Goal: Information Seeking & Learning: Learn about a topic

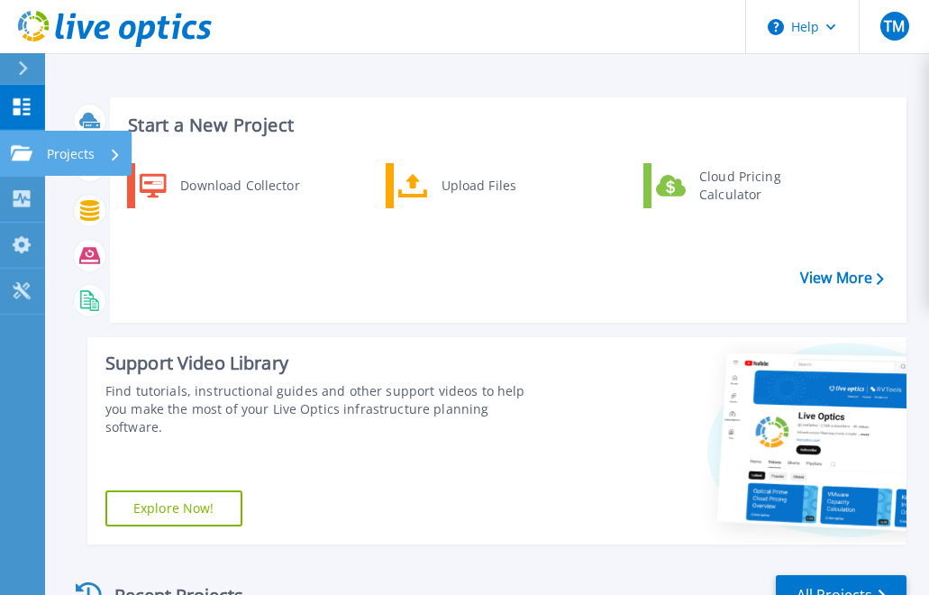
click at [22, 148] on icon at bounding box center [22, 152] width 22 height 15
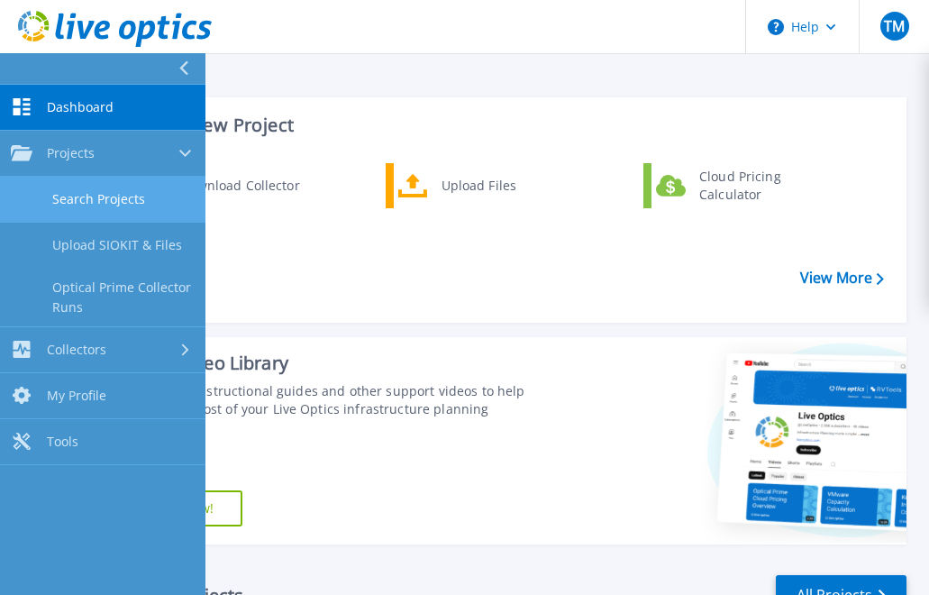
click at [113, 190] on link "Search Projects" at bounding box center [103, 200] width 206 height 46
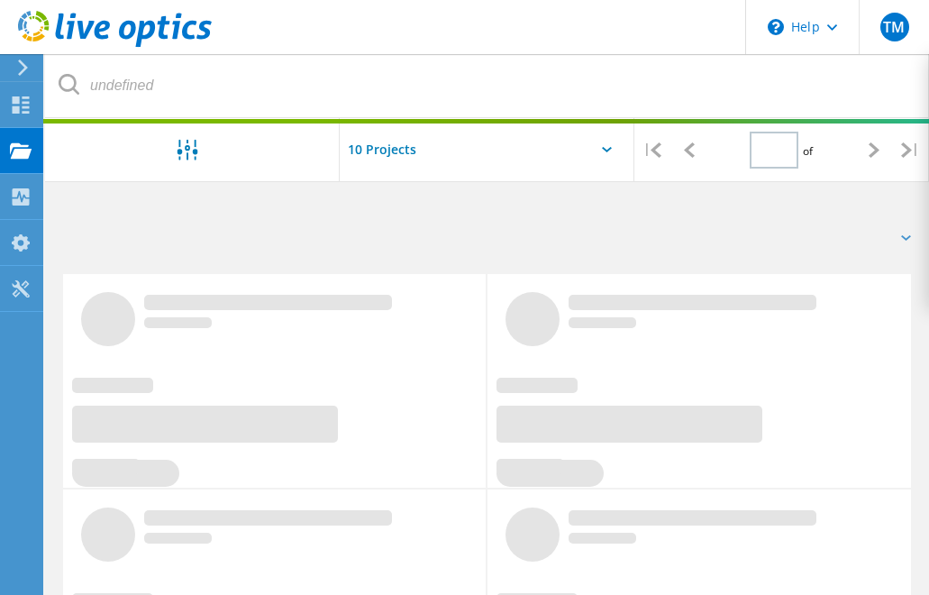
type input "1"
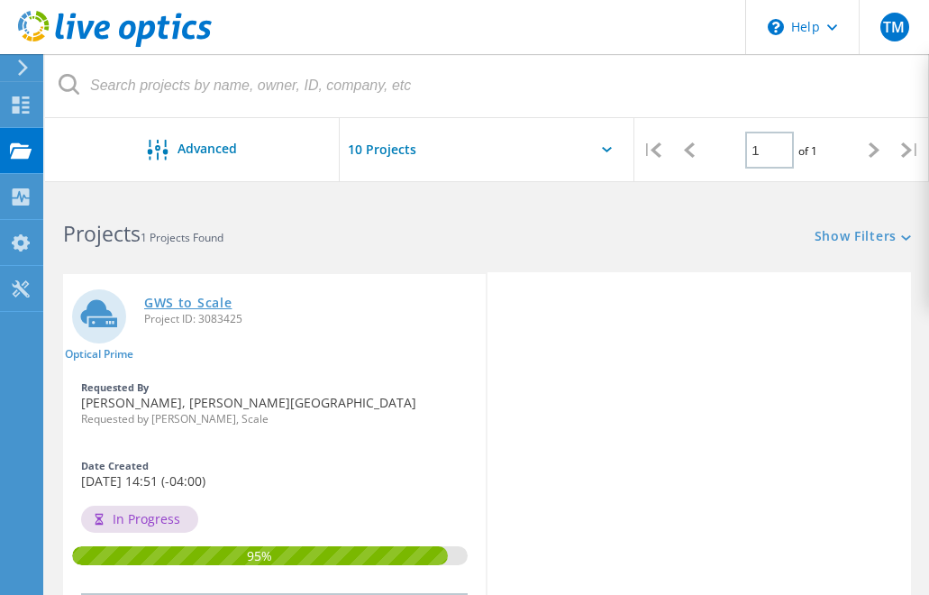
click at [170, 298] on link "GWS to Scale" at bounding box center [187, 303] width 87 height 13
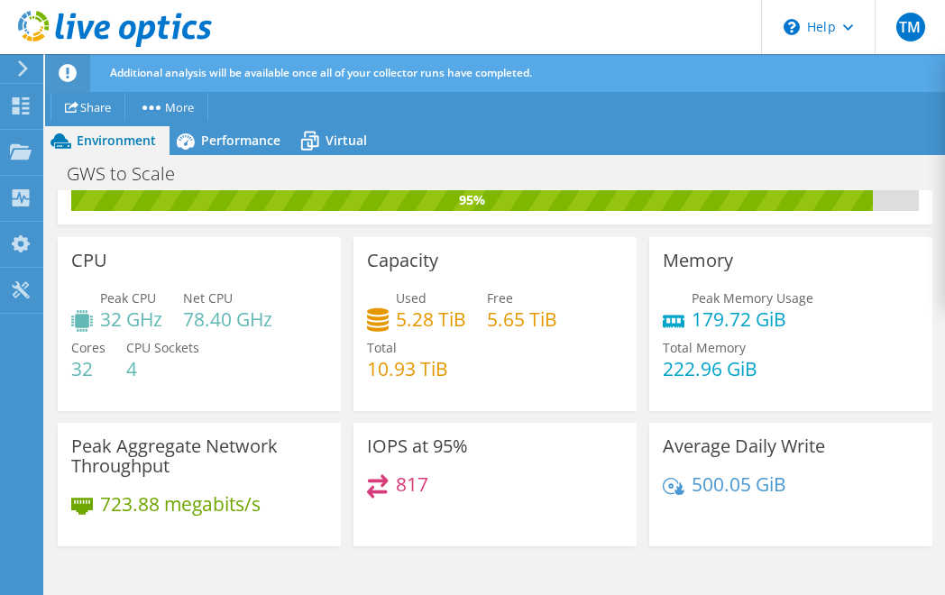
scroll to position [184, 0]
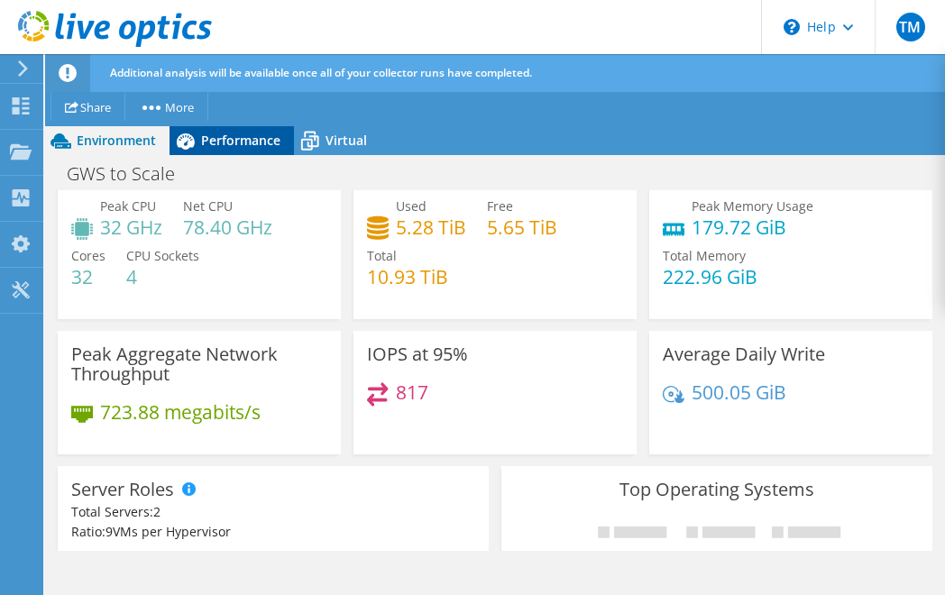
click at [212, 128] on div "Performance" at bounding box center [231, 140] width 124 height 29
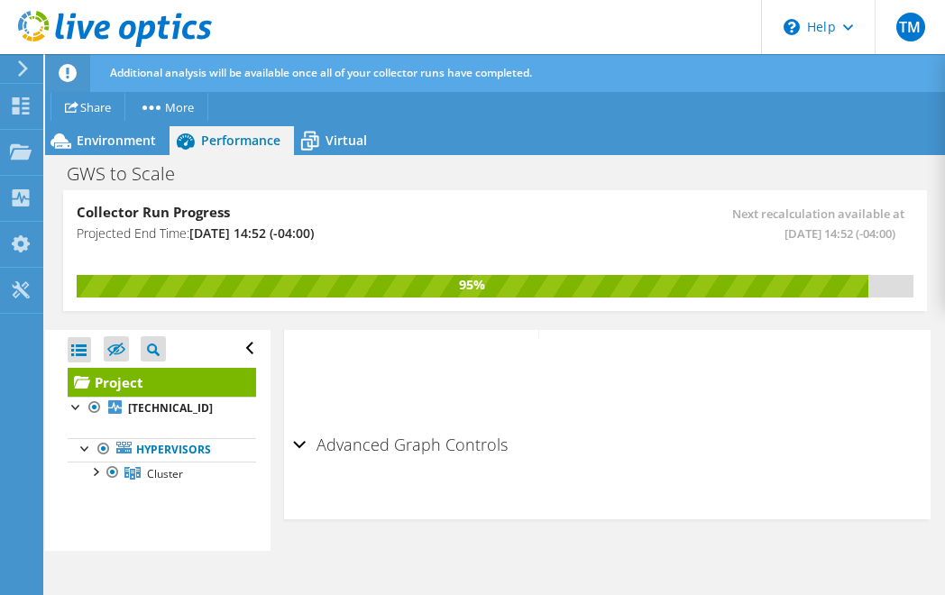
scroll to position [1113, 0]
click at [156, 456] on link "Hypervisors" at bounding box center [162, 449] width 188 height 23
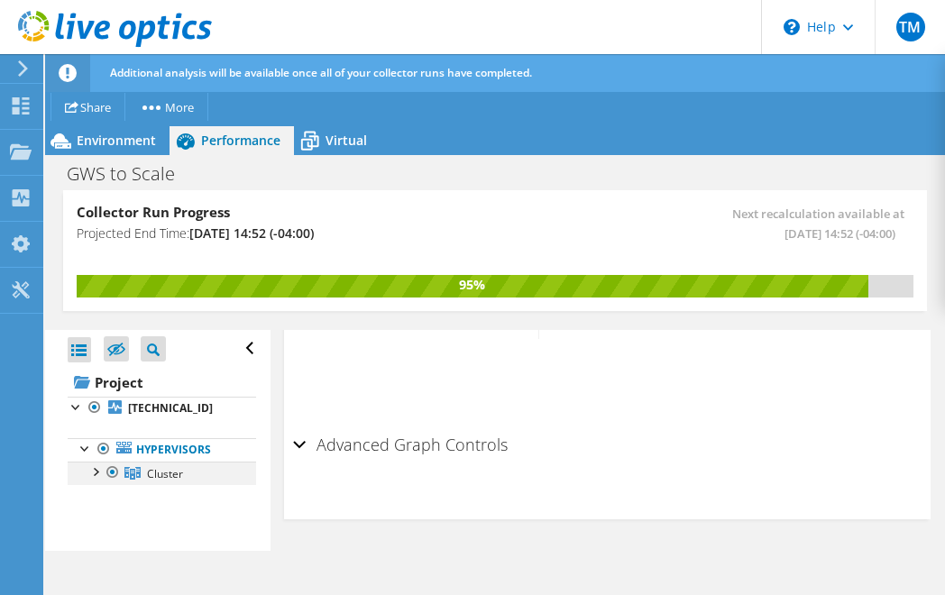
click at [96, 471] on div at bounding box center [95, 471] width 18 height 18
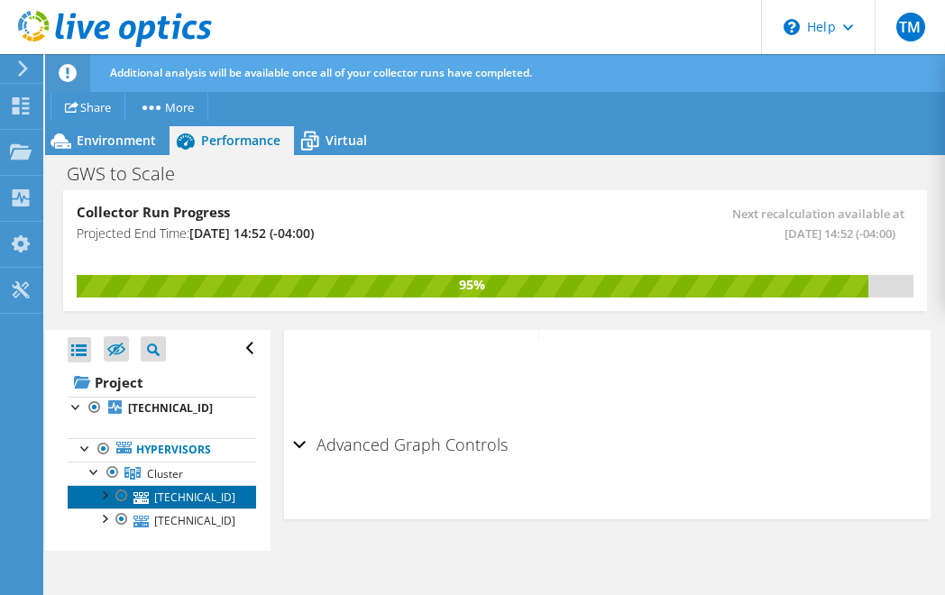
click at [155, 506] on link "[TECHNICAL_ID]" at bounding box center [162, 496] width 188 height 23
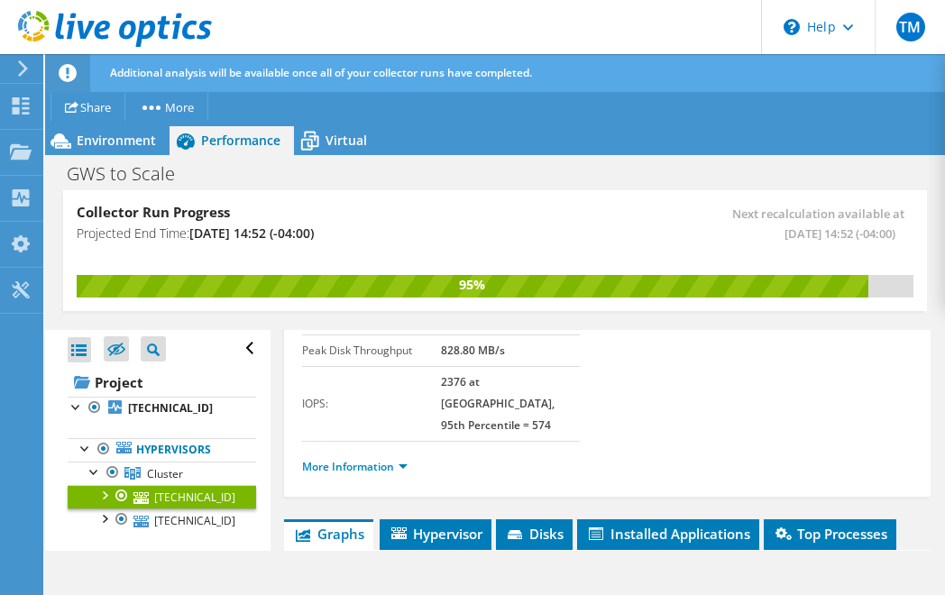
scroll to position [0, 0]
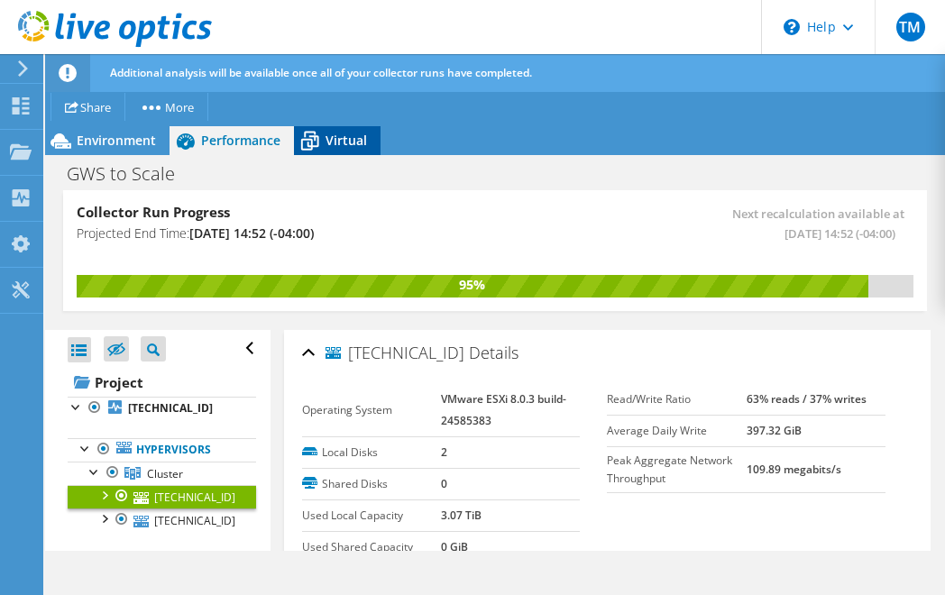
click at [343, 153] on div "Virtual" at bounding box center [337, 140] width 87 height 29
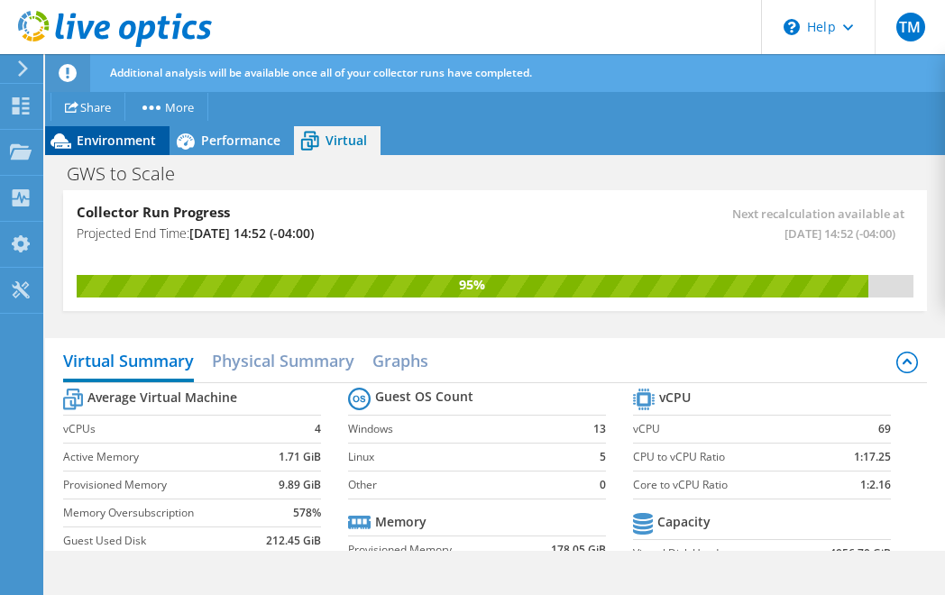
click at [133, 127] on div "Environment" at bounding box center [107, 140] width 124 height 29
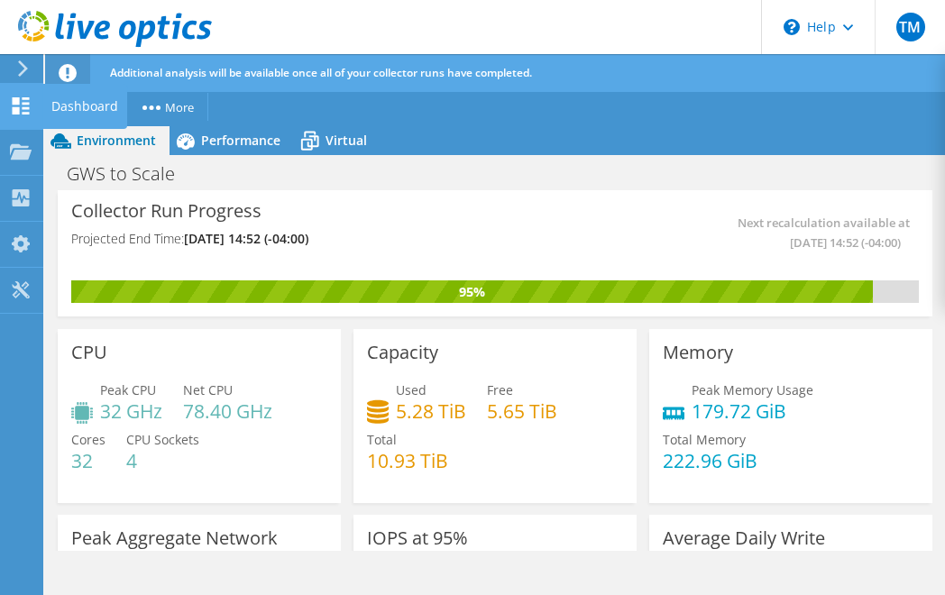
click at [30, 105] on icon at bounding box center [21, 105] width 22 height 17
